Goal: Check status: Check status

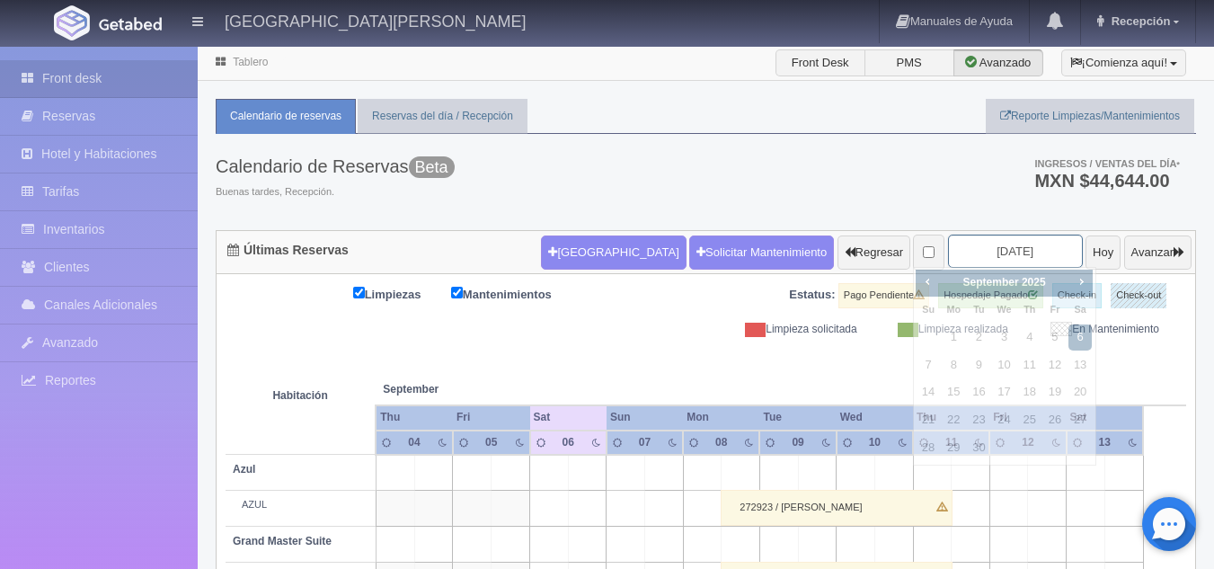
click at [982, 244] on input "[DATE]" at bounding box center [1015, 251] width 135 height 33
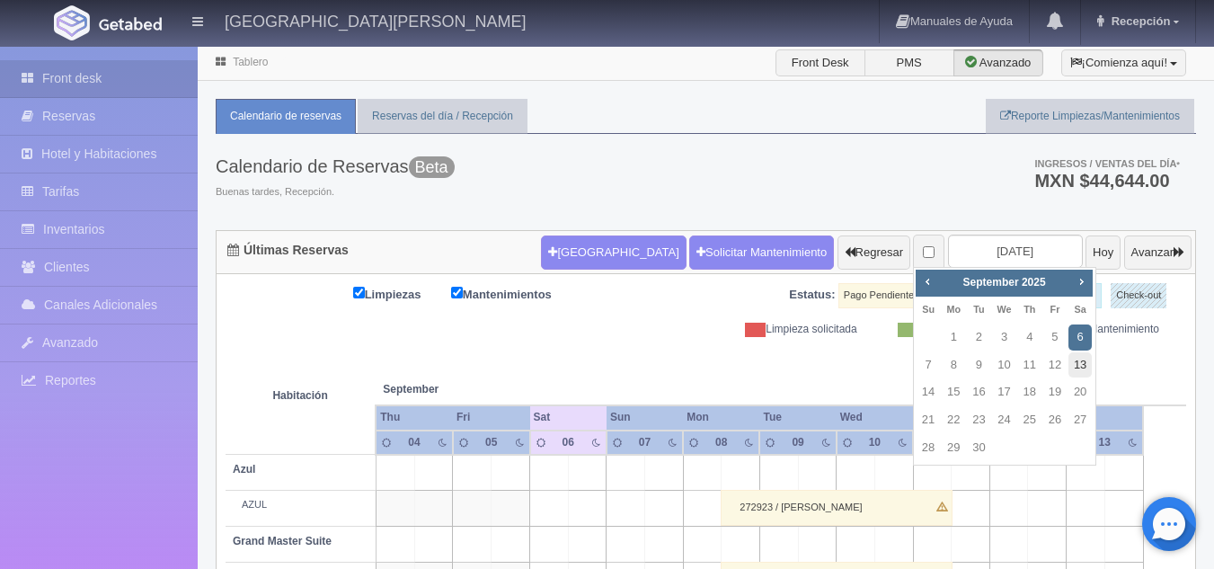
click at [1082, 365] on link "13" at bounding box center [1080, 365] width 23 height 26
type input "[DATE]"
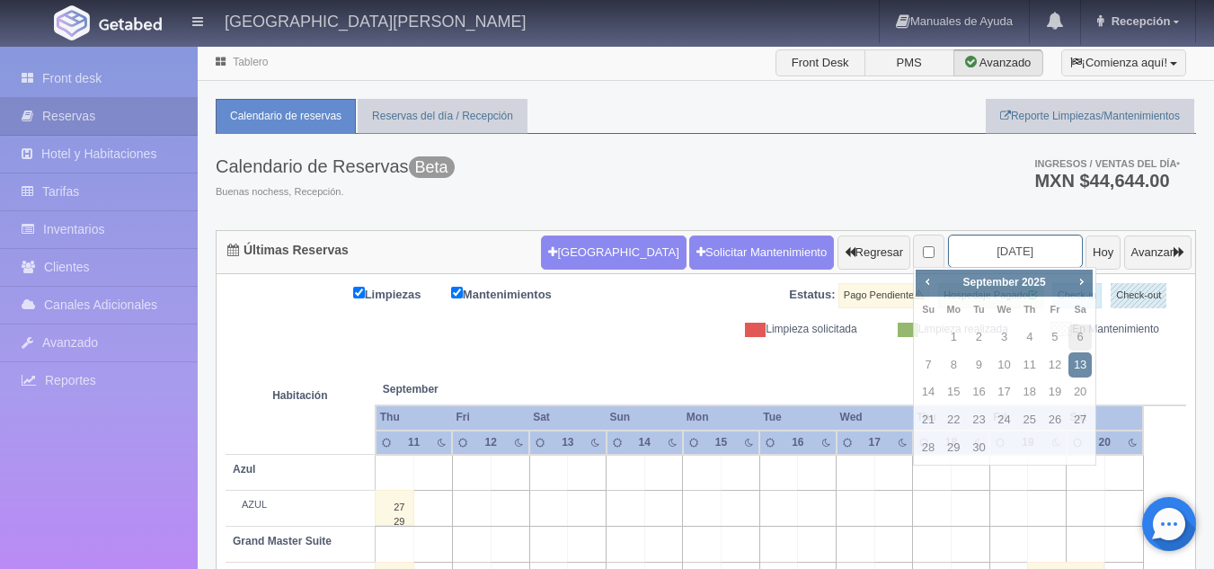
click at [992, 247] on input "[DATE]" at bounding box center [1015, 251] width 135 height 33
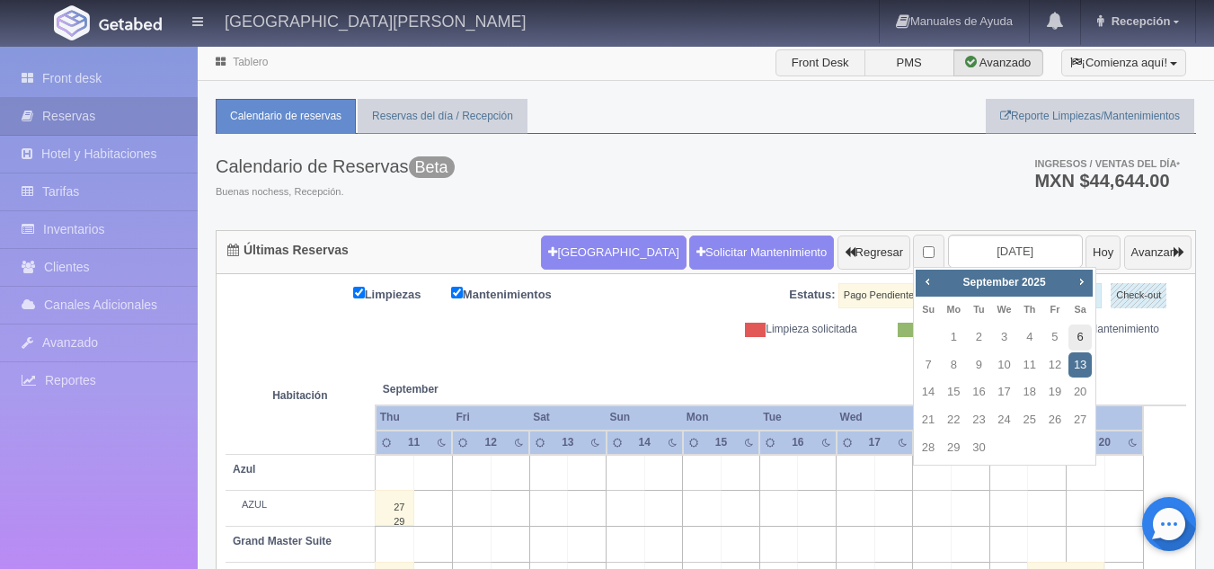
click at [1090, 339] on link "6" at bounding box center [1080, 338] width 23 height 26
type input "[DATE]"
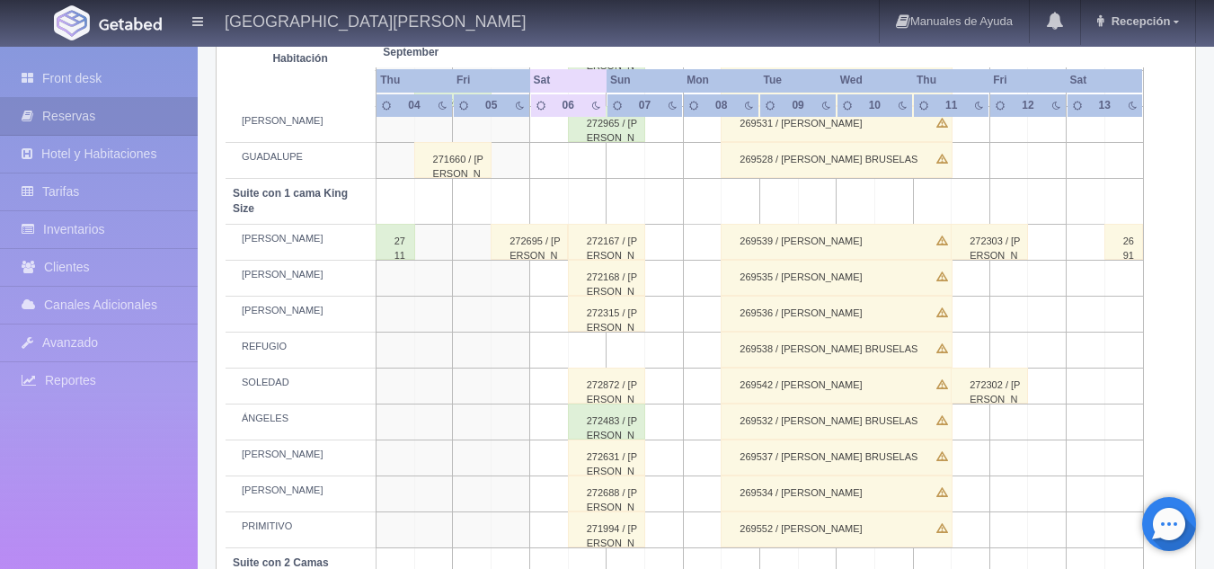
scroll to position [814, 0]
